Goal: Communication & Community: Participate in discussion

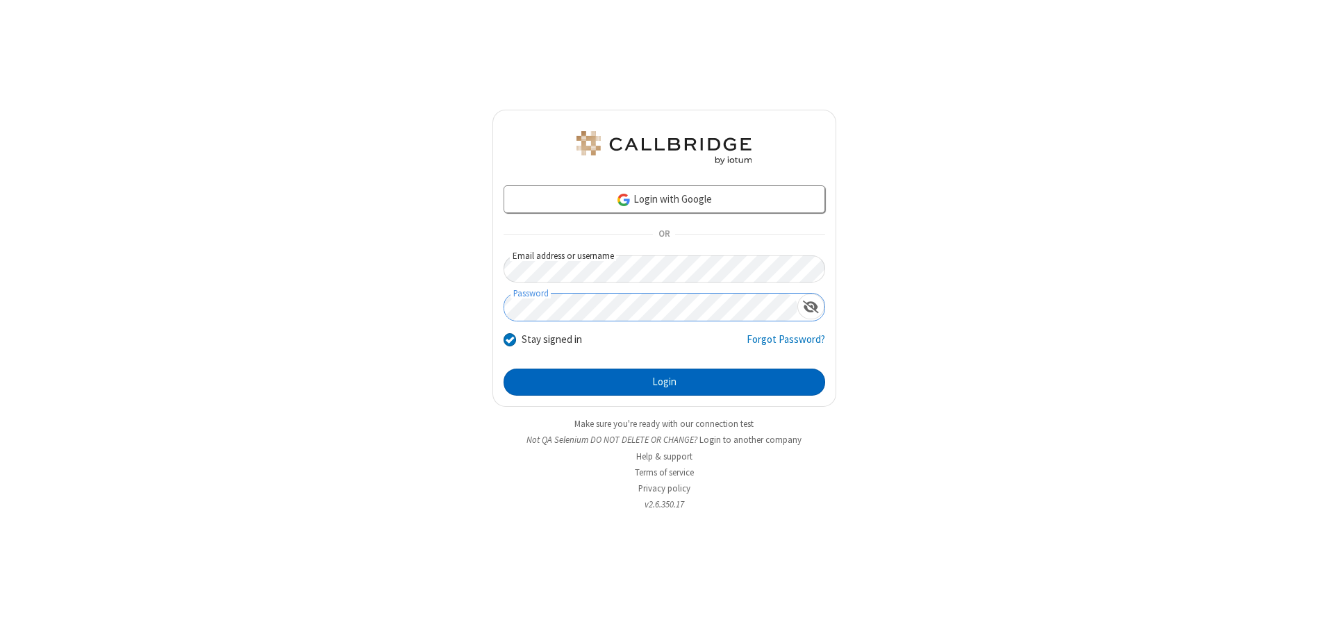
click at [664, 382] on button "Login" at bounding box center [665, 383] width 322 height 28
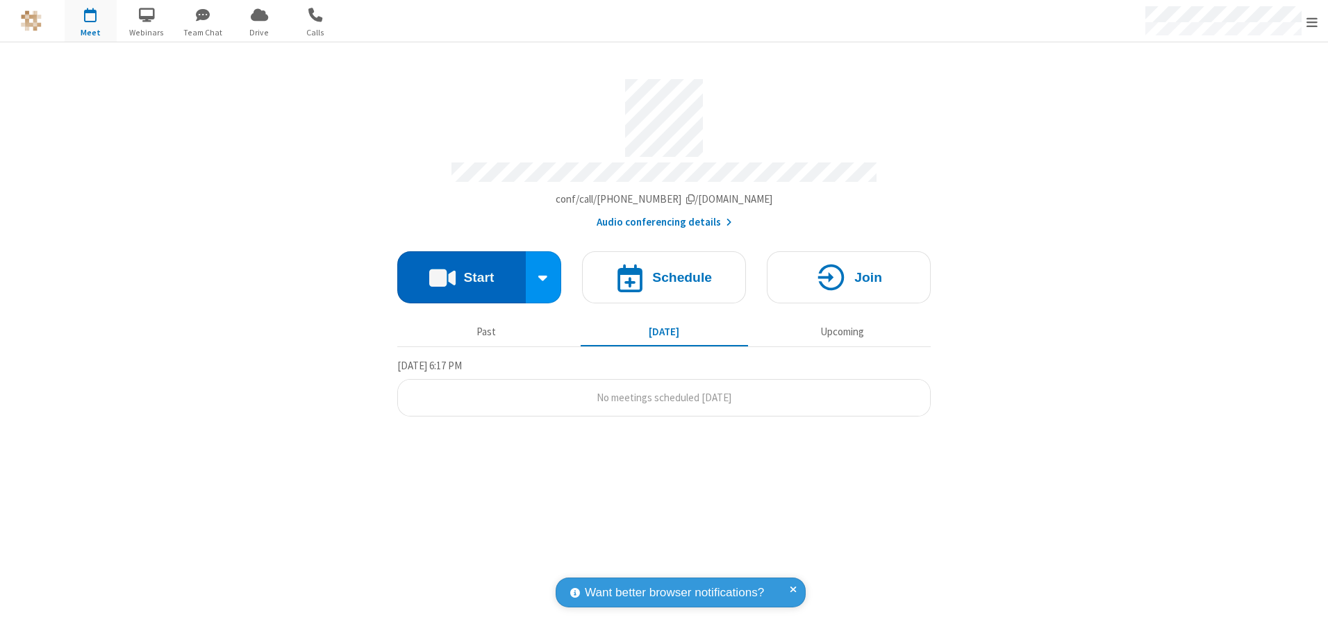
click at [461, 272] on button "Start" at bounding box center [461, 277] width 129 height 52
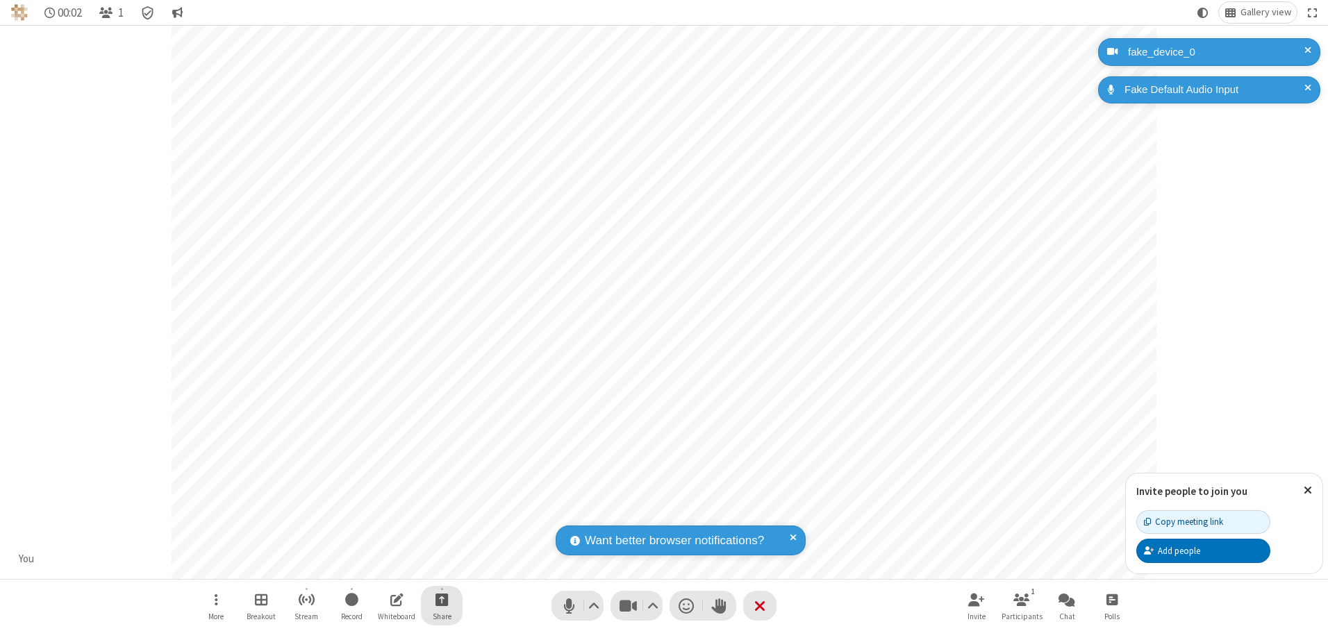
click at [442, 600] on span "Start sharing" at bounding box center [442, 599] width 13 height 17
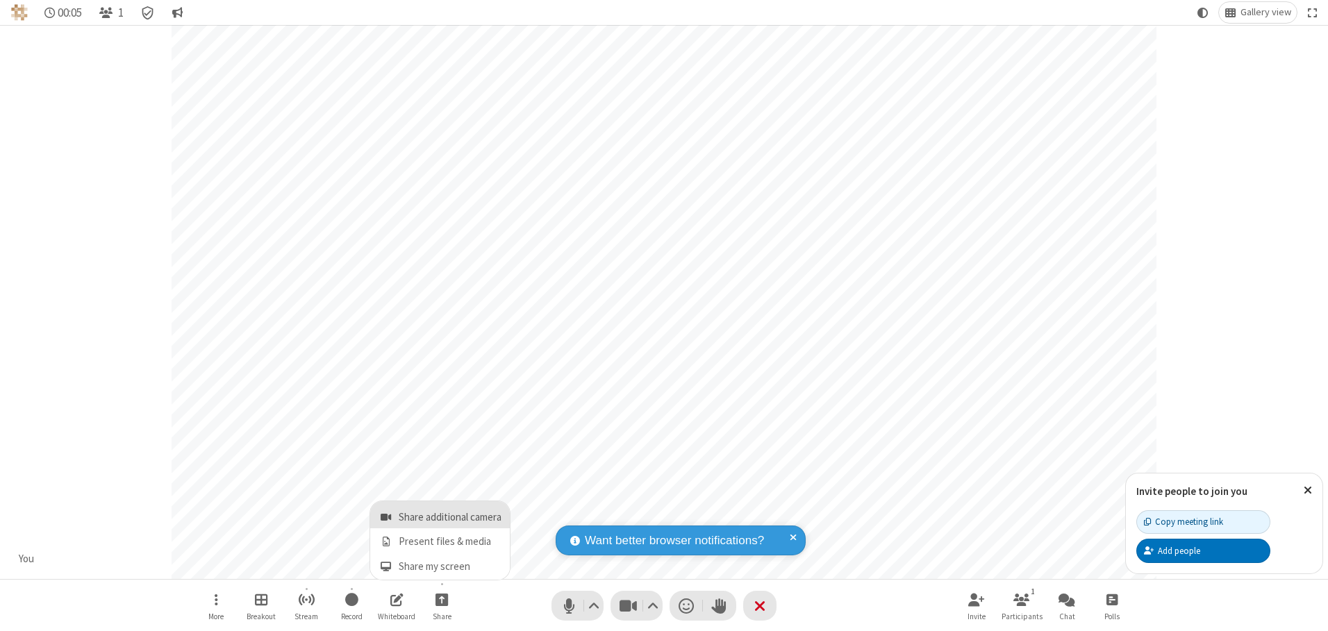
click at [441, 515] on span "Share additional camera" at bounding box center [450, 518] width 103 height 12
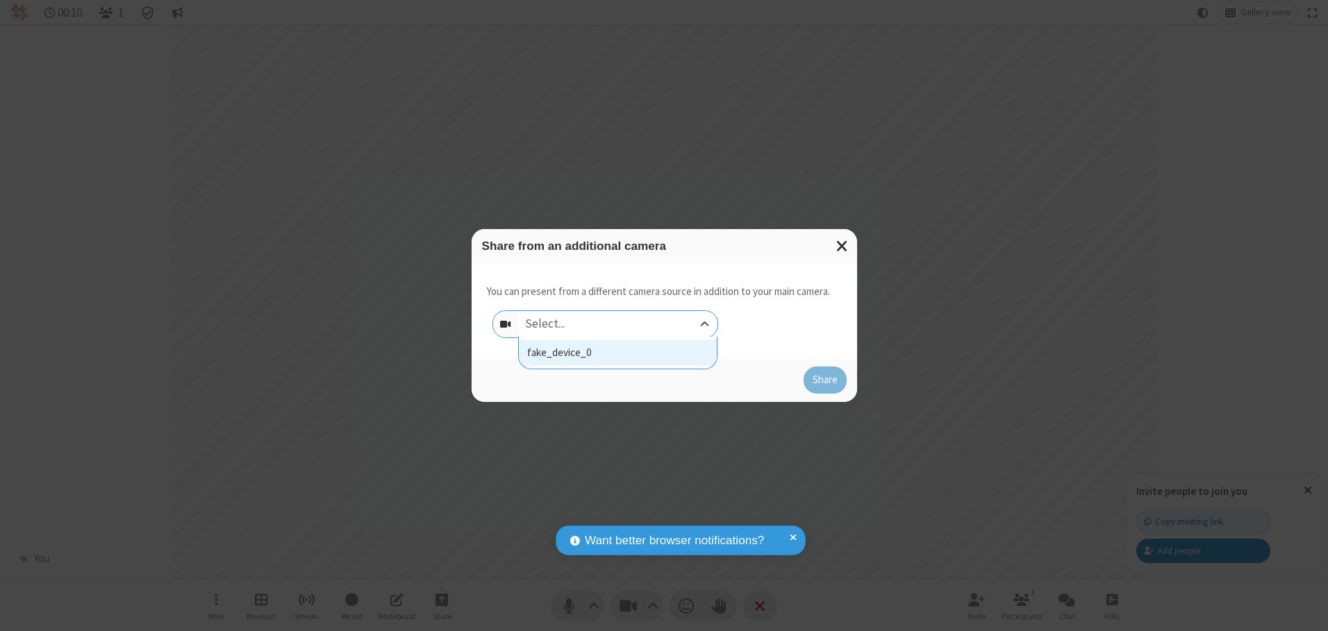
click at [618, 324] on div "Select..." at bounding box center [617, 324] width 199 height 26
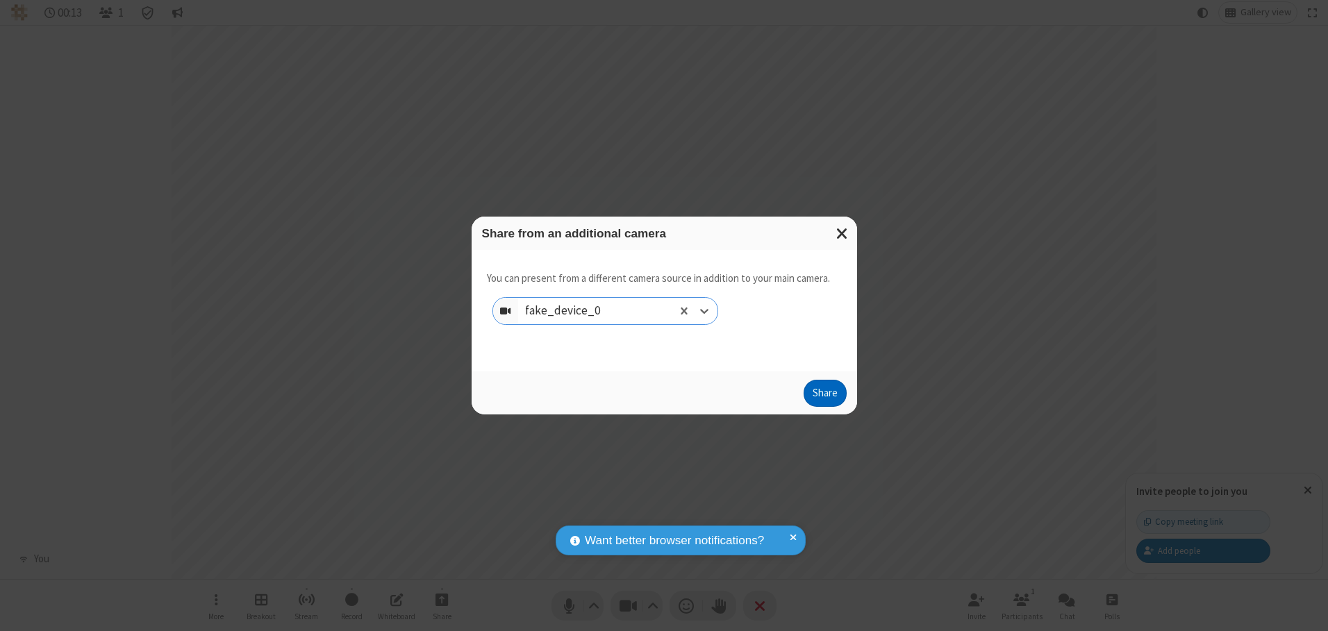
click at [825, 397] on button "Share" at bounding box center [825, 394] width 43 height 28
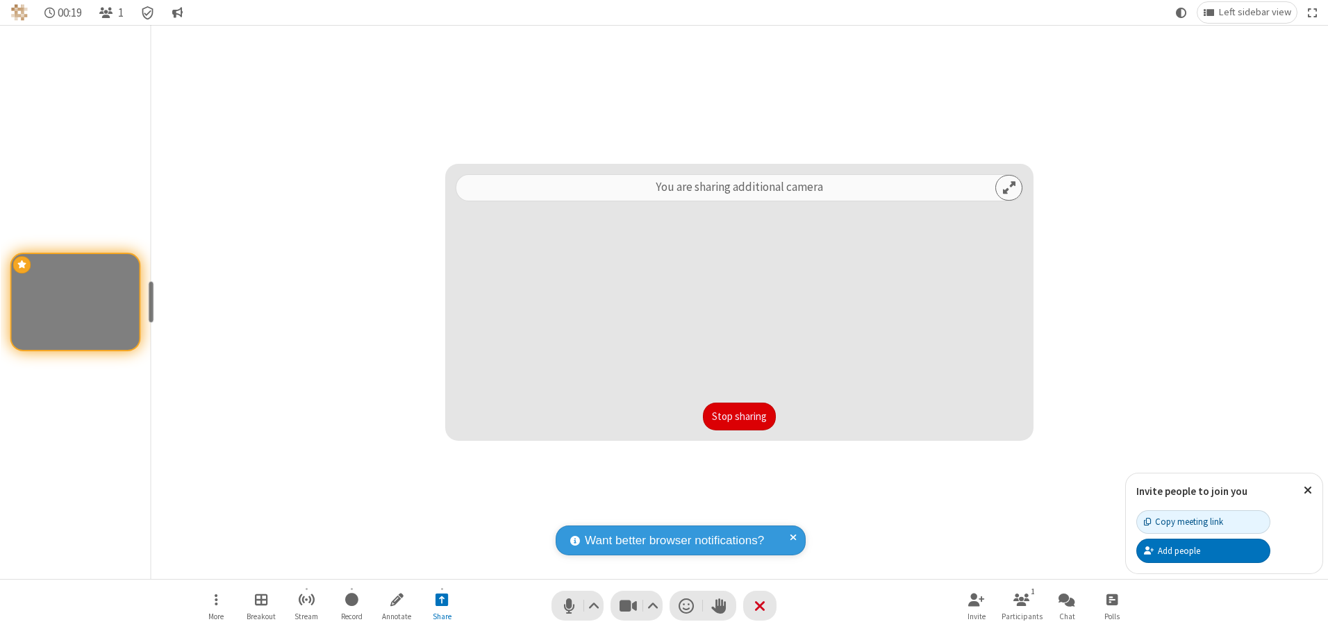
click at [739, 416] on button "Stop sharing" at bounding box center [739, 417] width 73 height 28
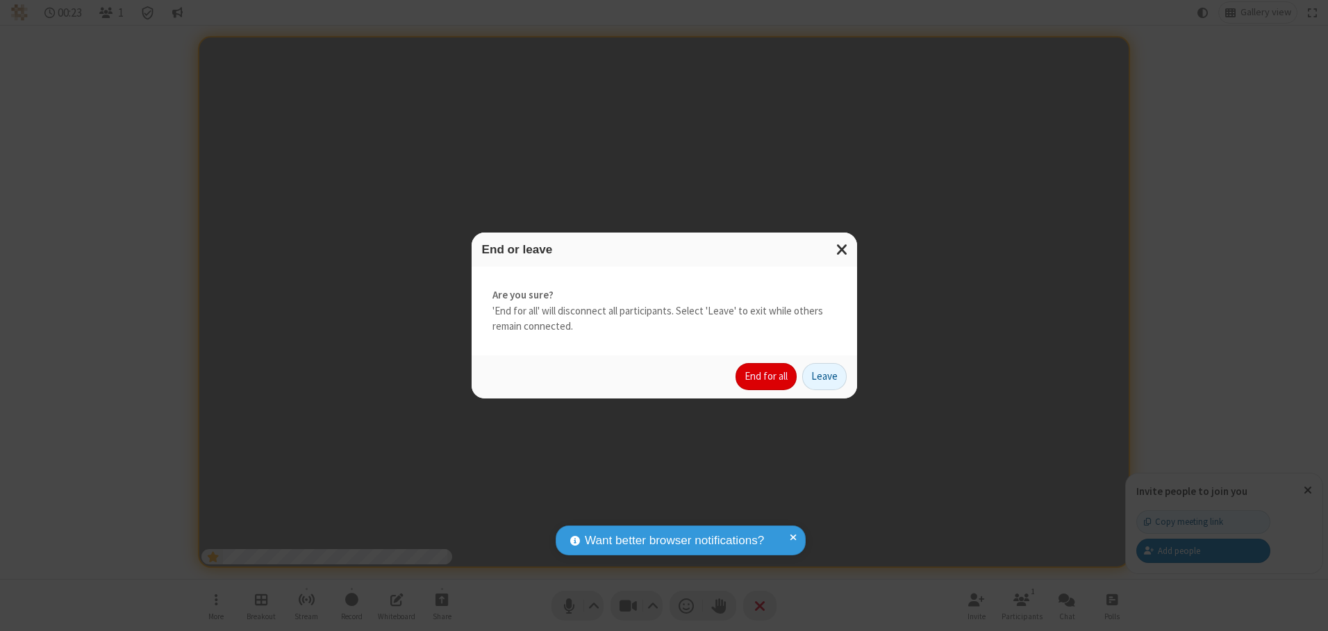
click at [767, 377] on button "End for all" at bounding box center [766, 377] width 61 height 28
